Goal: Communication & Community: Answer question/provide support

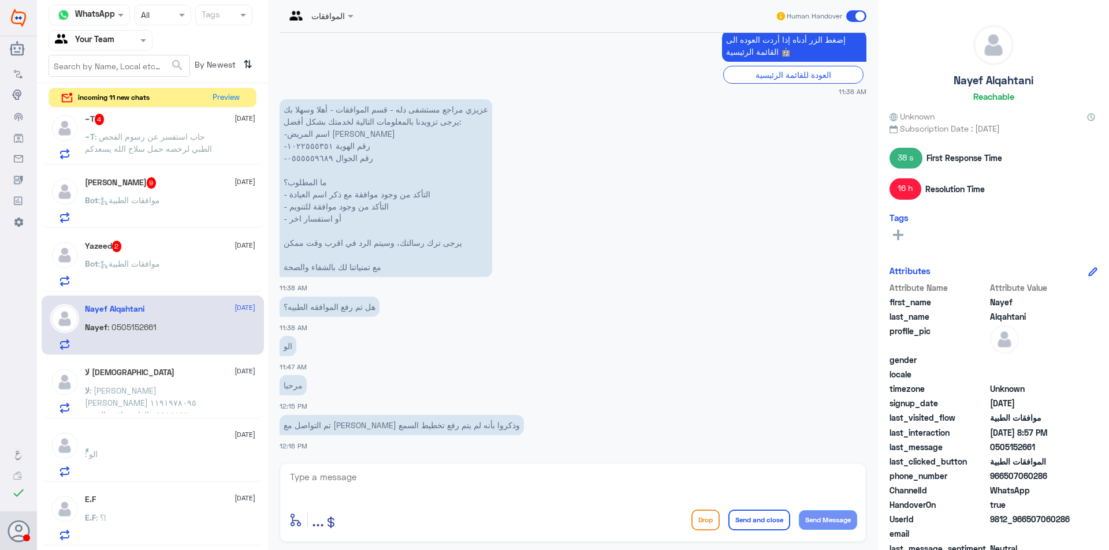
scroll to position [646, 0]
click at [193, 382] on div "لا اله الا الله [DATE] لا : [PERSON_NAME] [PERSON_NAME] ١١٩١٩٧٨٠٩٥ ٠٥٥٨٤٤٥٧٠٠ ا…" at bounding box center [170, 390] width 170 height 46
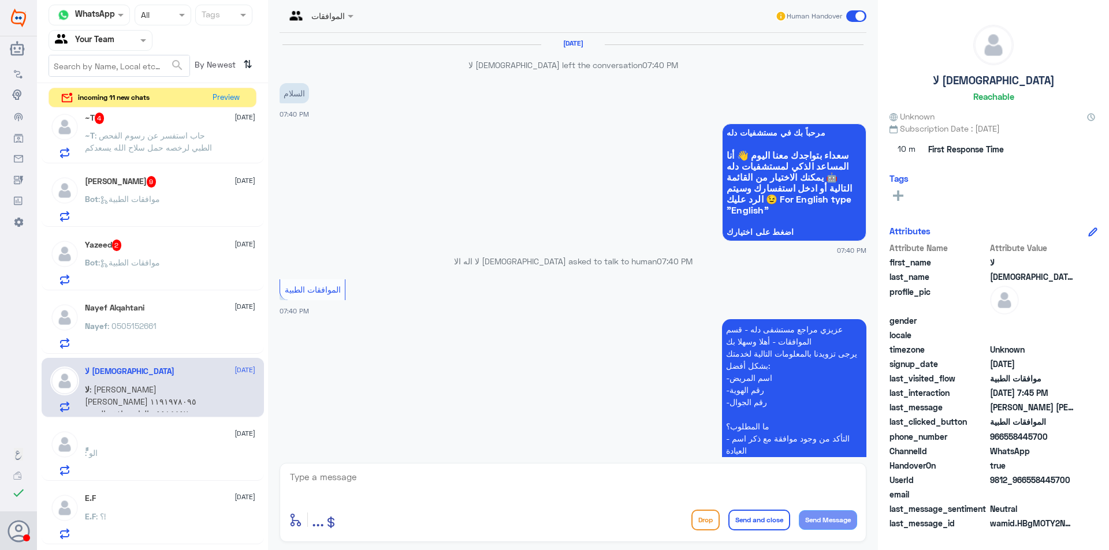
scroll to position [1019, 0]
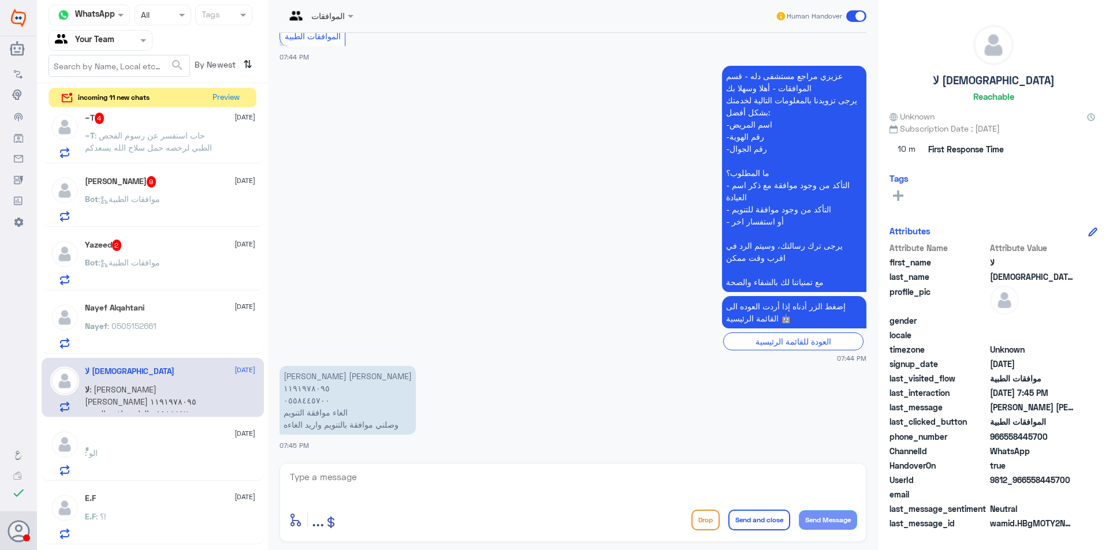
click at [186, 327] on div "Nayef : 0505152661" at bounding box center [170, 336] width 170 height 26
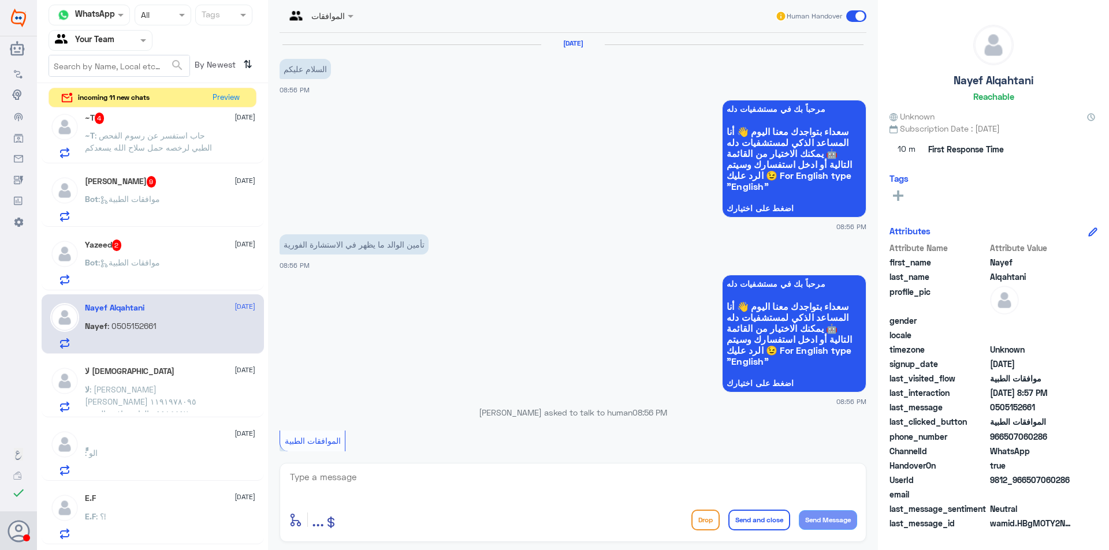
scroll to position [435, 0]
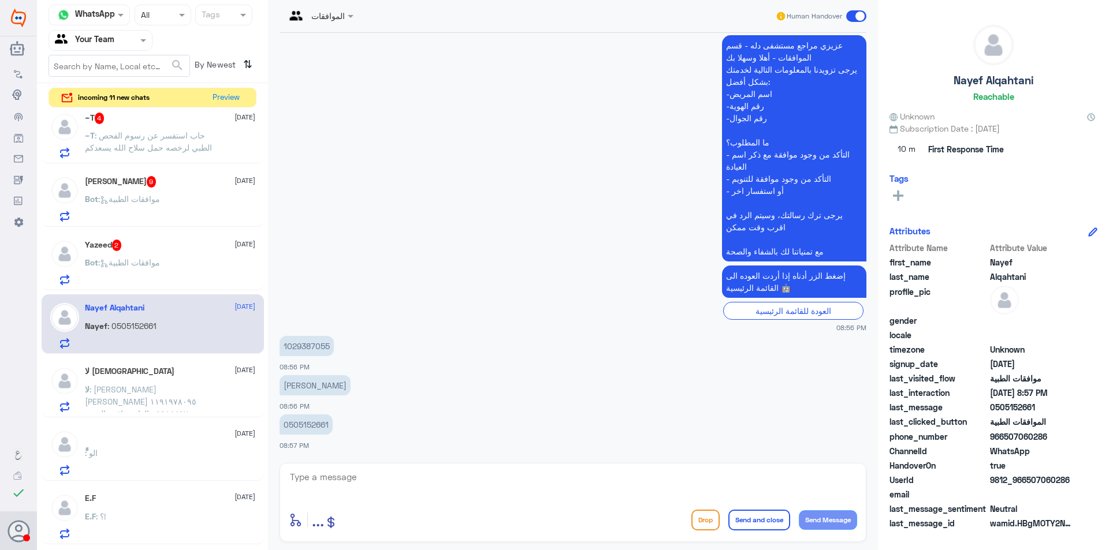
click at [210, 270] on div "Bot : موافقات الطبية" at bounding box center [170, 272] width 170 height 26
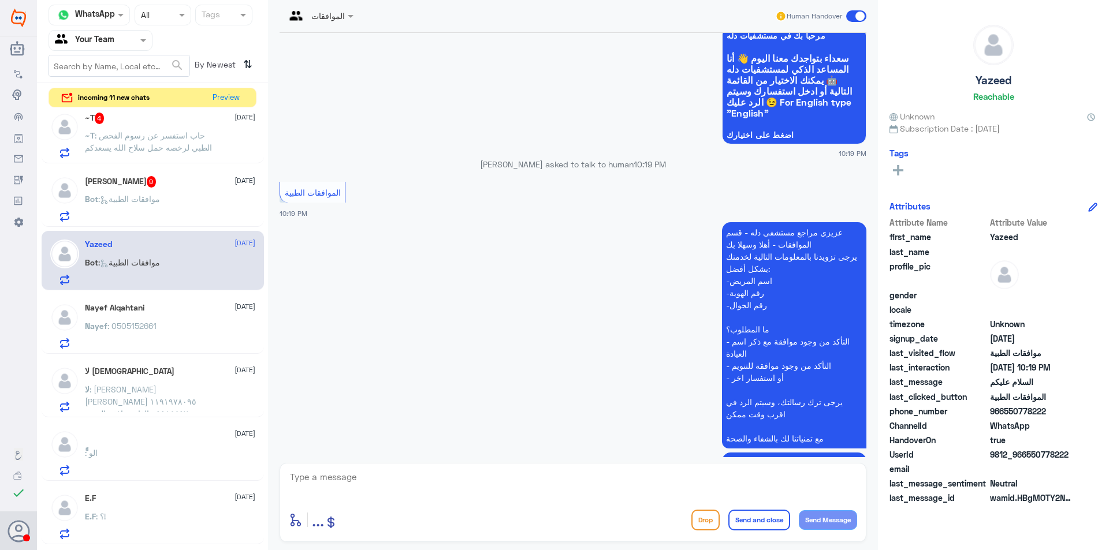
scroll to position [178, 0]
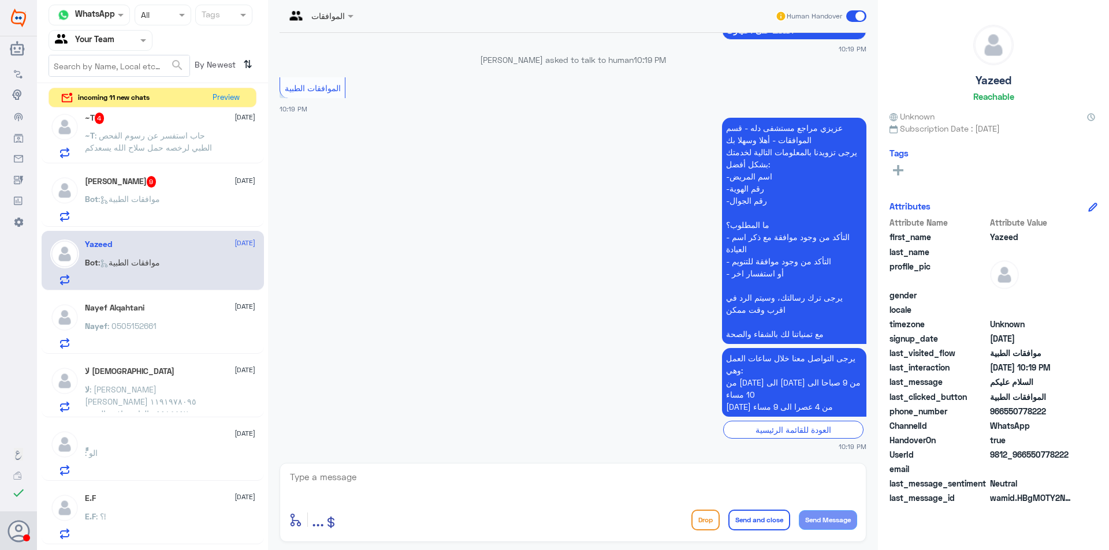
click at [476, 483] on textarea at bounding box center [573, 484] width 568 height 28
